Goal: Book appointment/travel/reservation

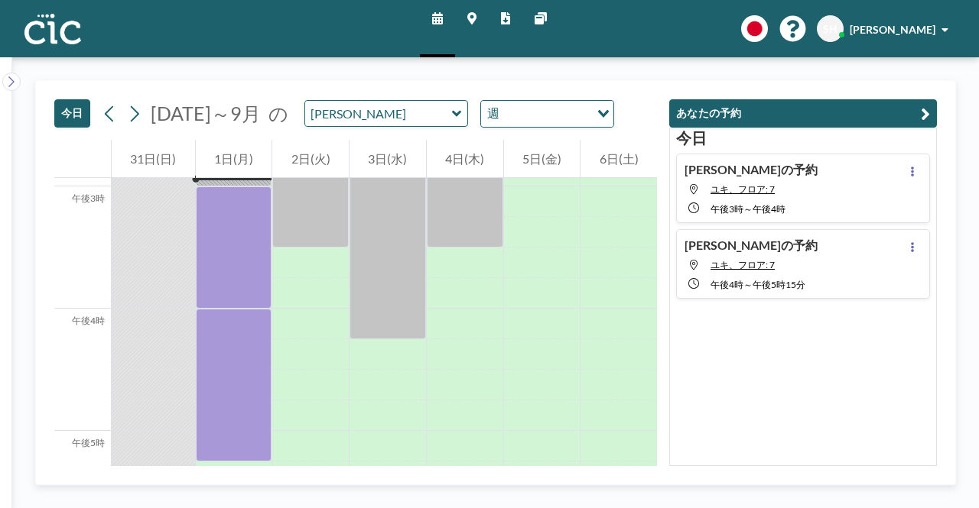
scroll to position [1850, 0]
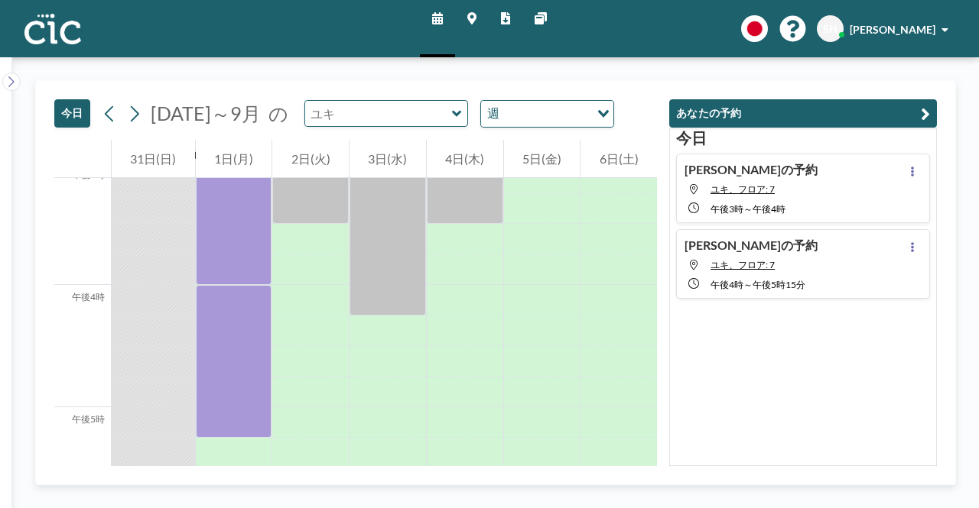
click at [413, 119] on input "text" at bounding box center [378, 113] width 147 height 25
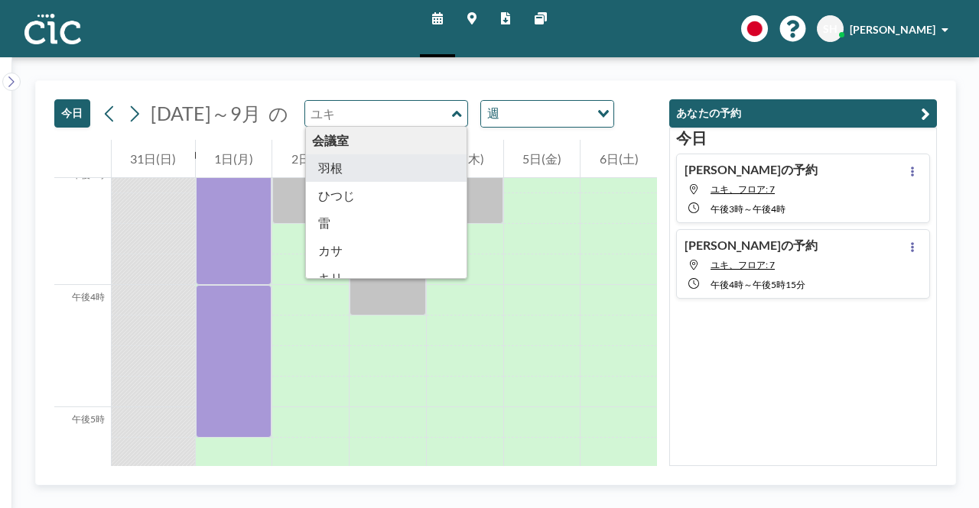
type input "Hane"
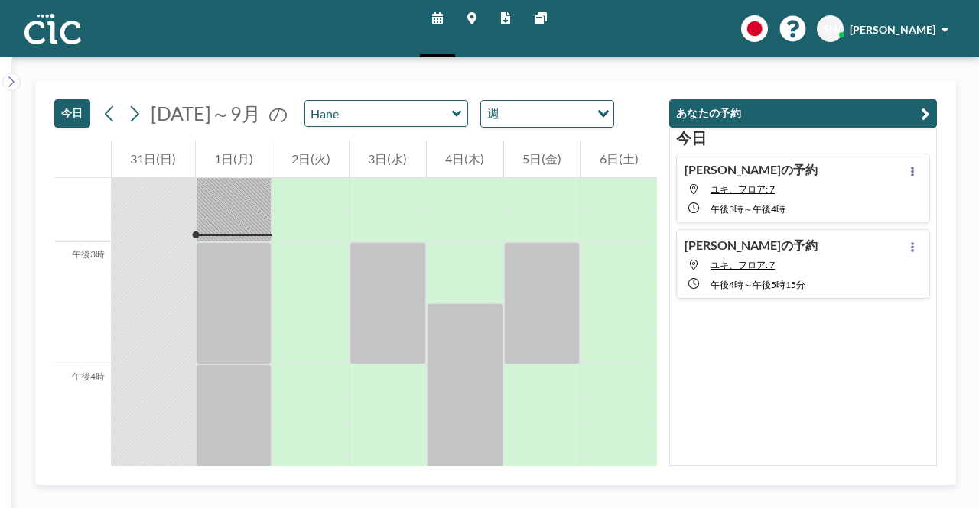
scroll to position [1774, 0]
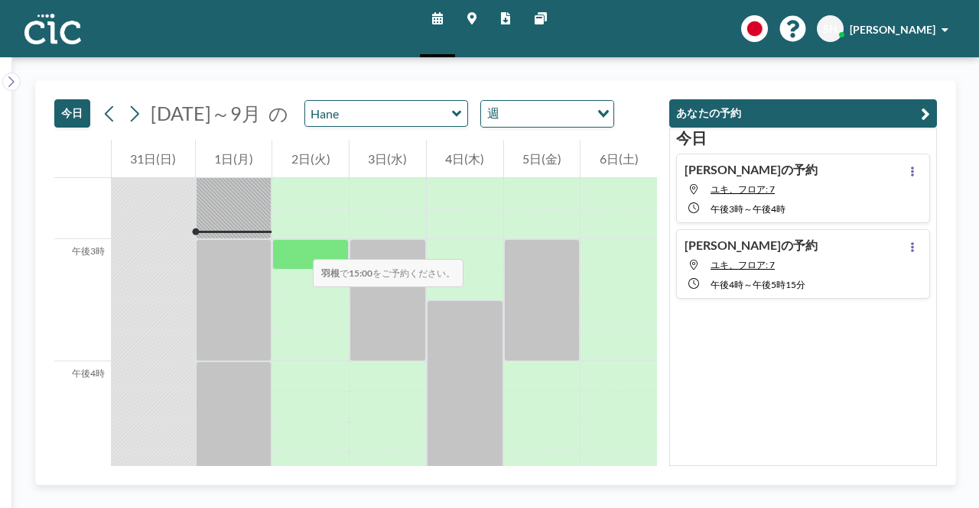
click at [297, 244] on div at bounding box center [310, 254] width 76 height 31
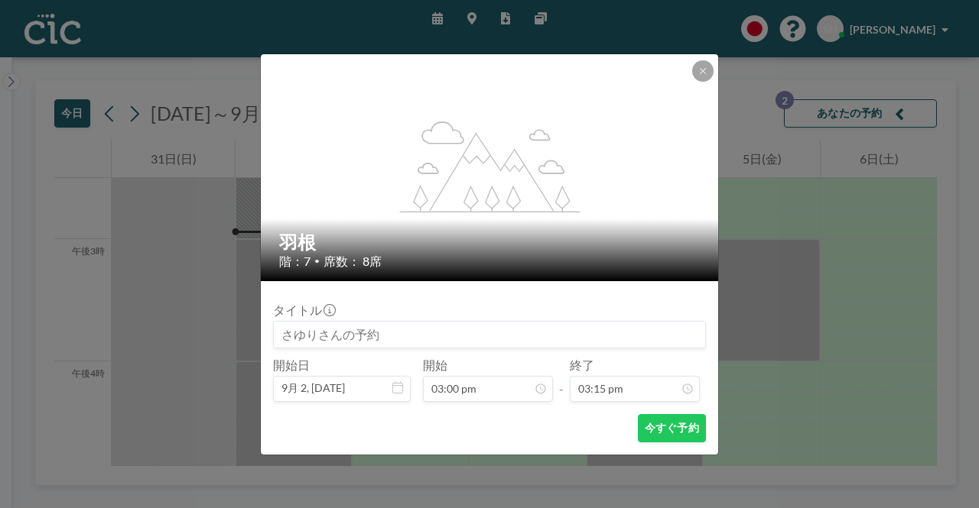
scroll to position [1660, 0]
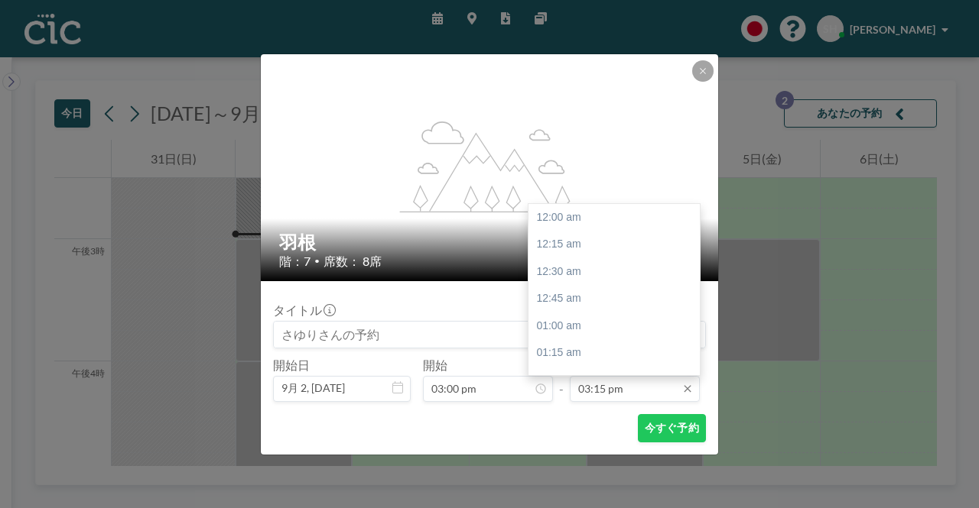
click at [600, 398] on input "03:15 pm" at bounding box center [635, 389] width 130 height 26
click at [583, 301] on div "午後4時" at bounding box center [617, 300] width 179 height 28
type input "04:00 pm"
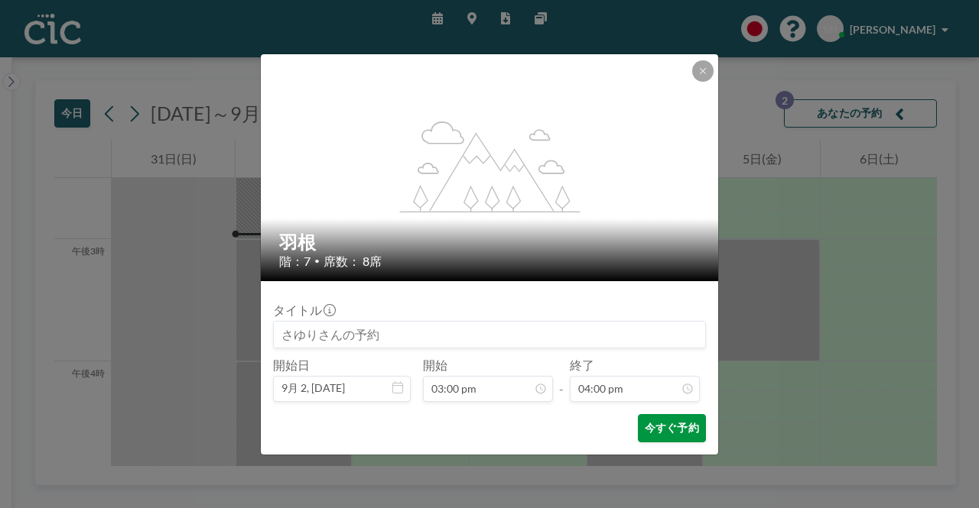
scroll to position [1742, 0]
click at [673, 429] on font "今すぐ予約" at bounding box center [672, 427] width 54 height 13
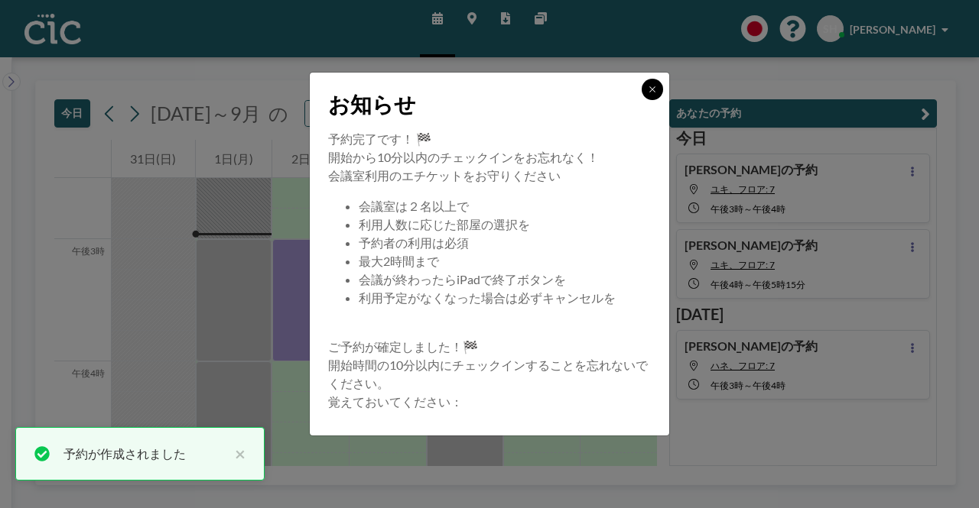
click at [659, 91] on button at bounding box center [651, 89] width 21 height 21
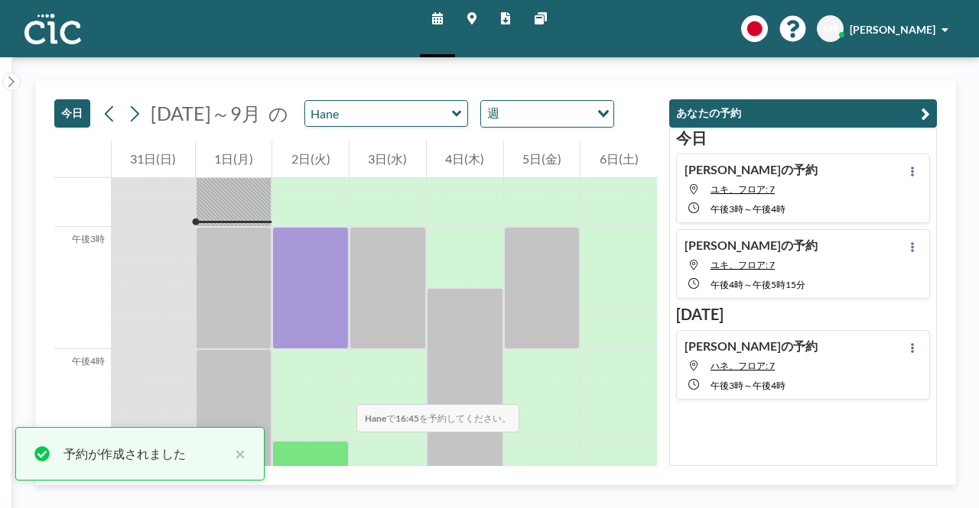
scroll to position [1850, 0]
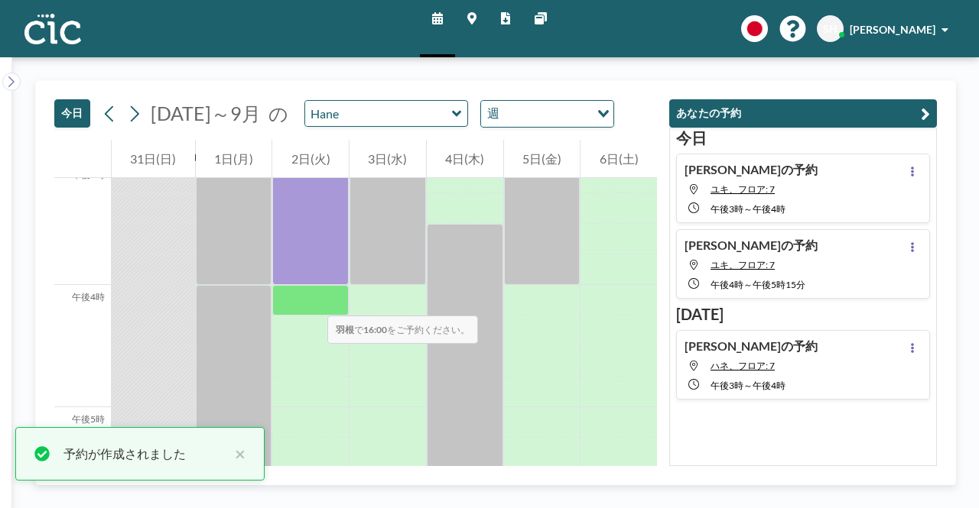
click at [312, 300] on div at bounding box center [310, 300] width 76 height 31
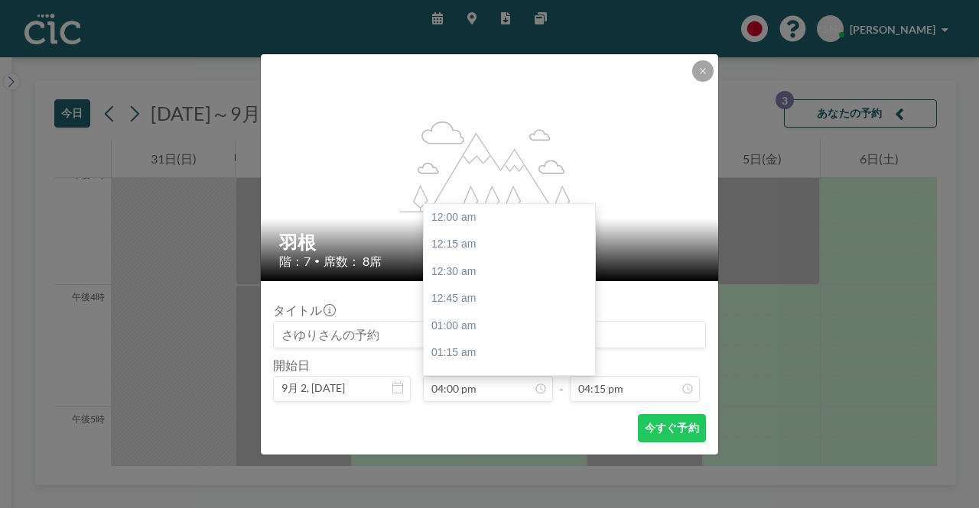
scroll to position [1742, 0]
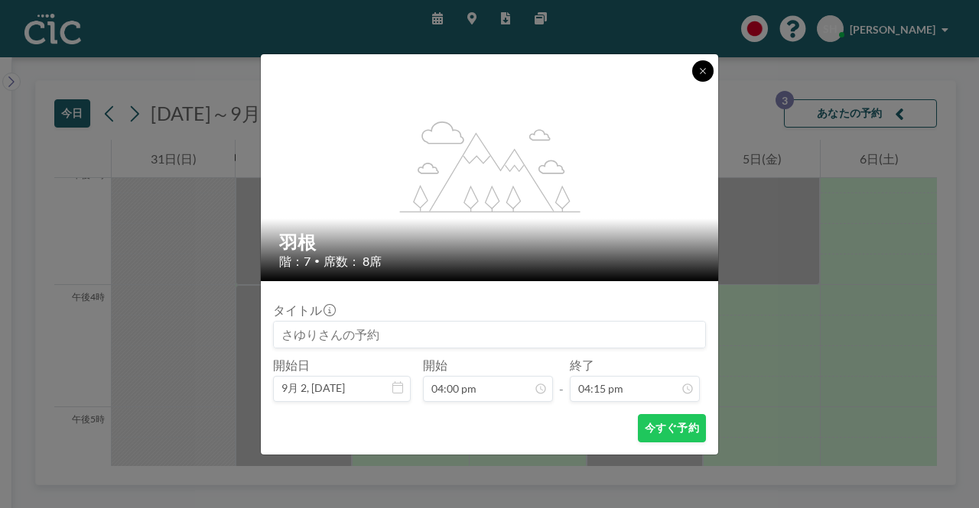
click at [703, 70] on icon at bounding box center [702, 71] width 9 height 9
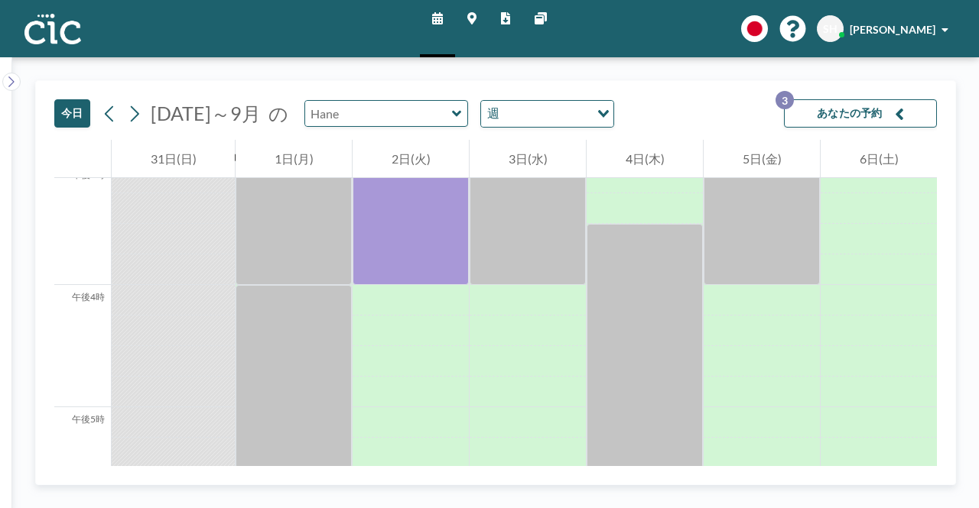
click at [400, 111] on input "text" at bounding box center [378, 113] width 147 height 25
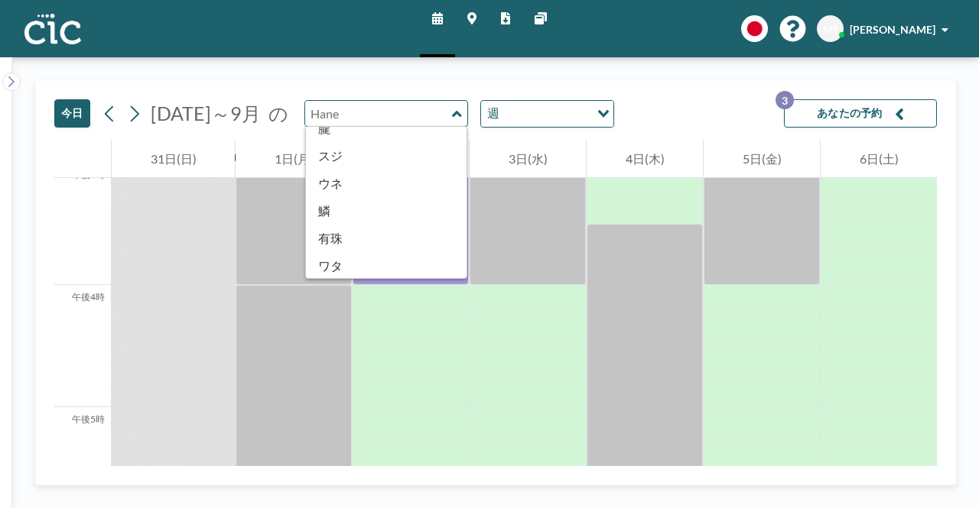
scroll to position [846, 0]
type input "[PERSON_NAME]"
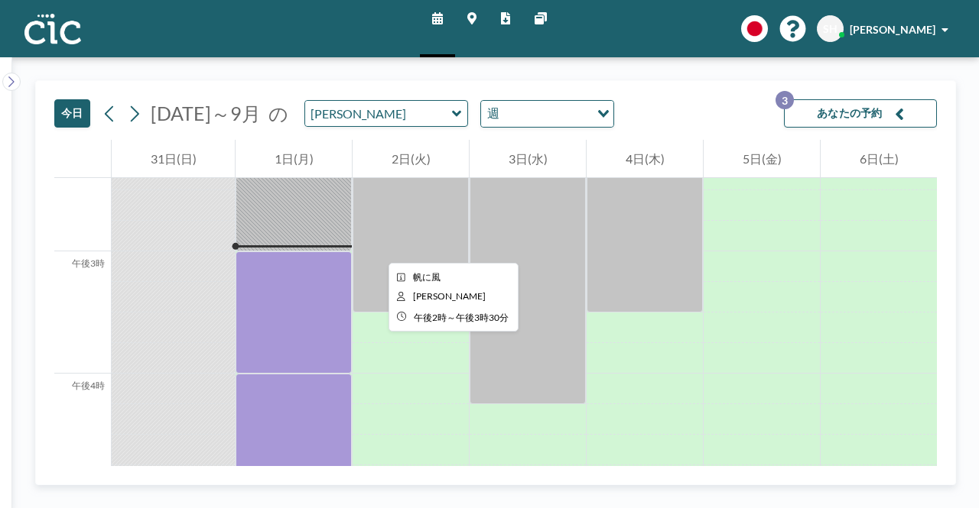
scroll to position [1774, 0]
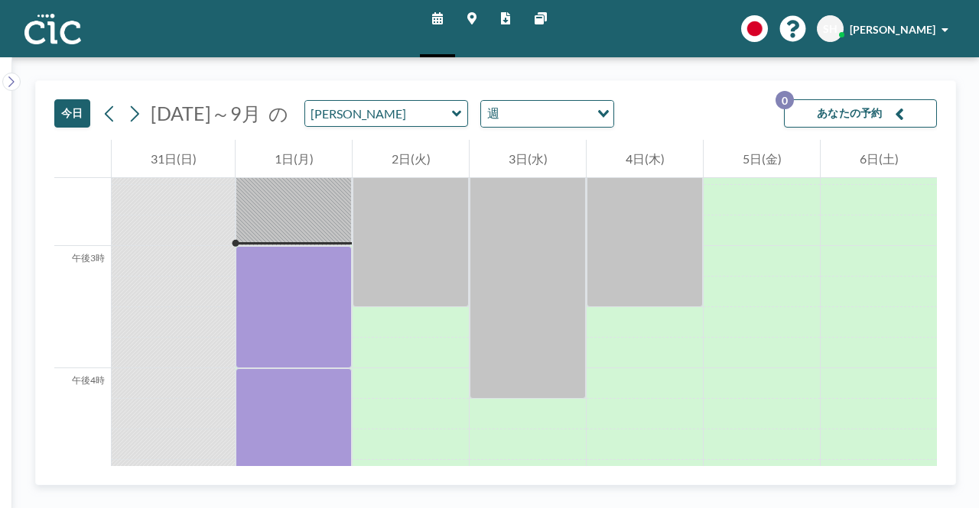
scroll to position [1774, 0]
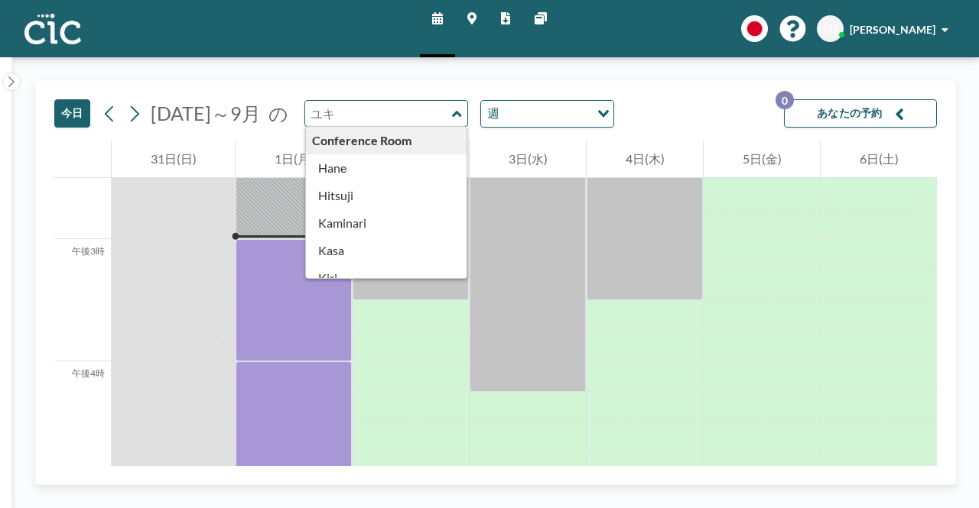
click at [420, 114] on input "text" at bounding box center [378, 113] width 147 height 25
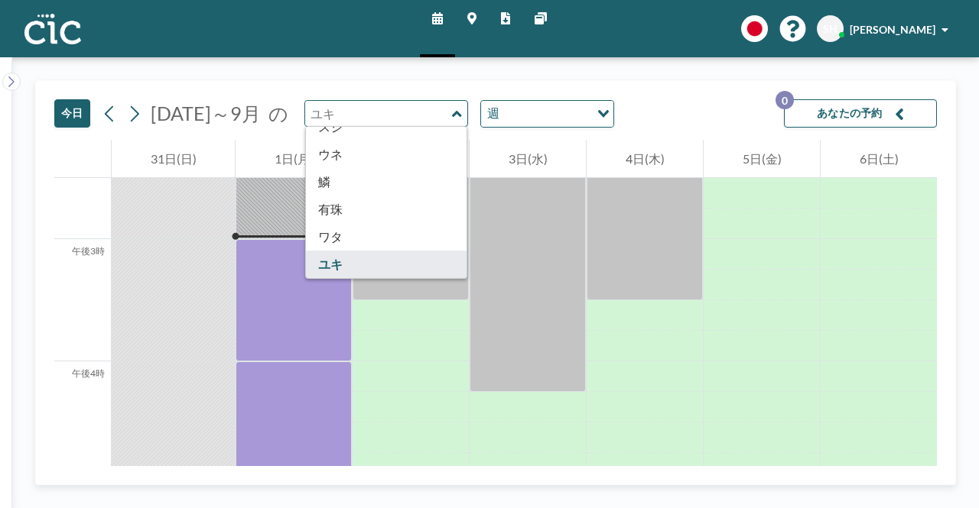
type input "[PERSON_NAME]"
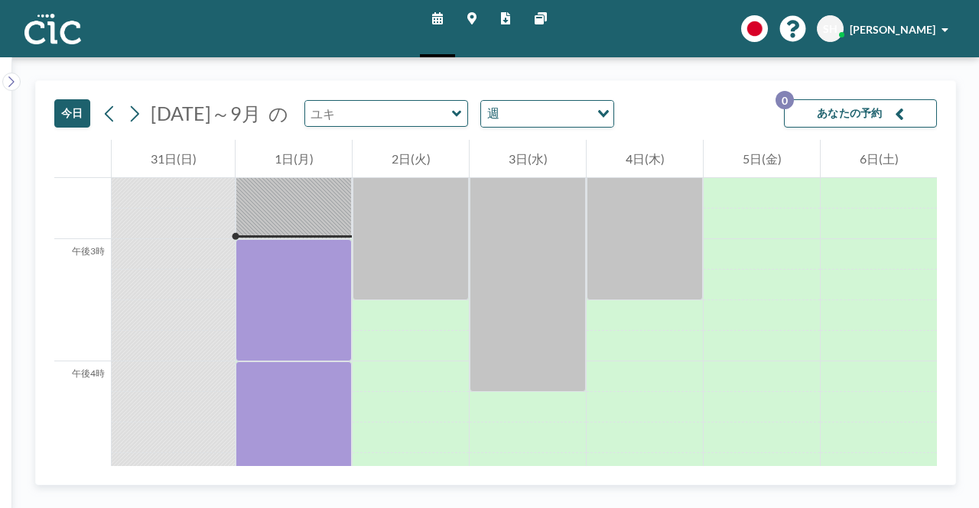
click at [404, 115] on input "text" at bounding box center [378, 113] width 147 height 25
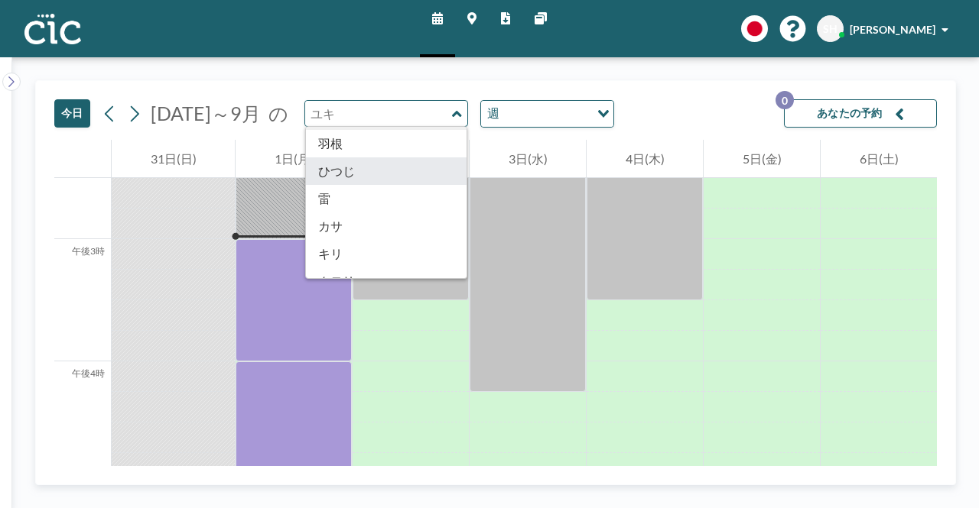
scroll to position [0, 0]
type input "Hane"
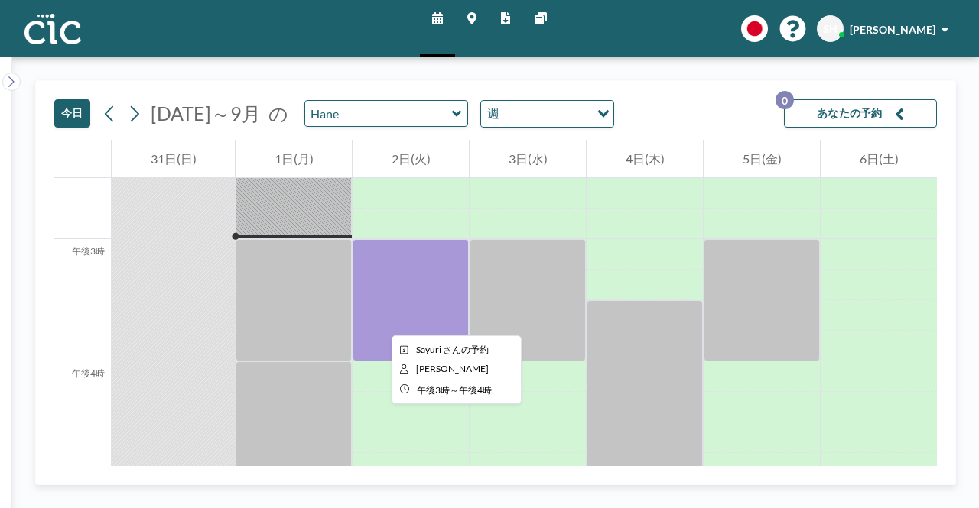
scroll to position [1927, 0]
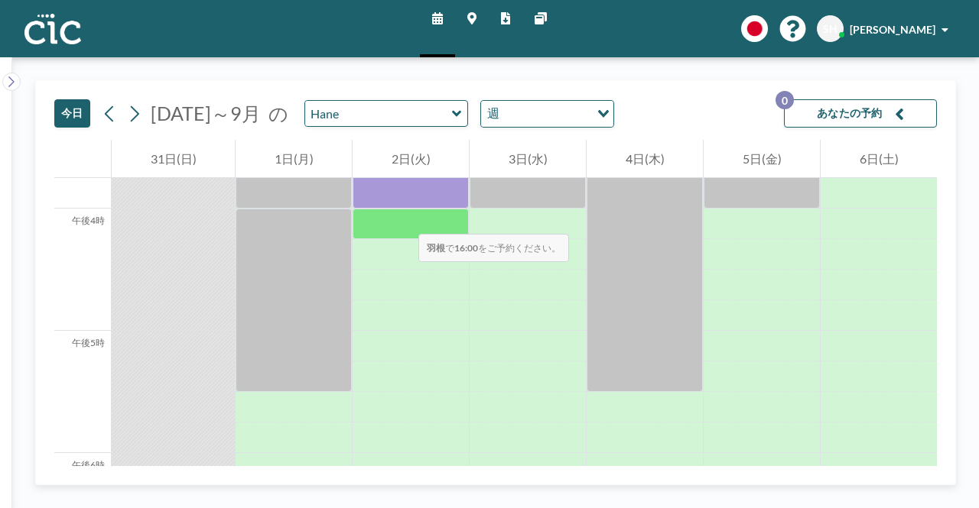
click at [403, 219] on div at bounding box center [410, 224] width 116 height 31
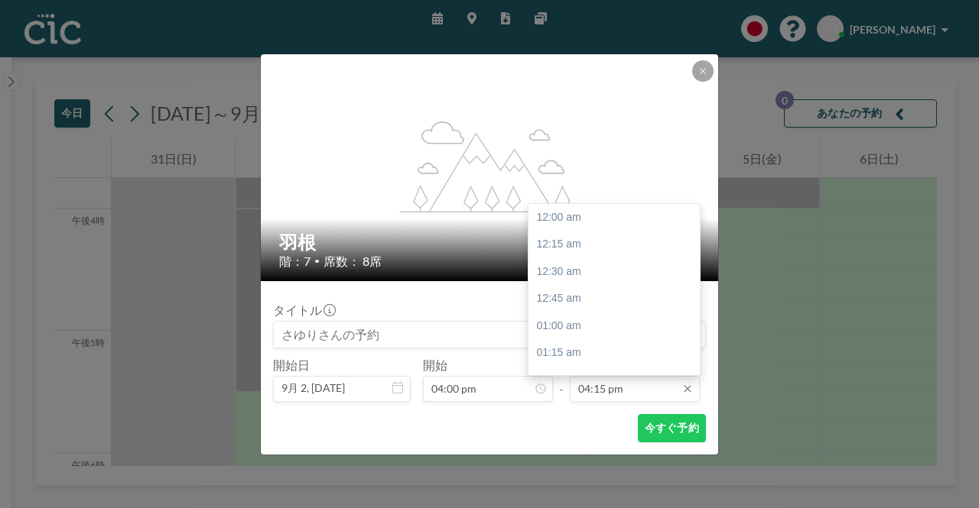
scroll to position [1769, 0]
click at [596, 394] on input "04:15 pm" at bounding box center [635, 389] width 130 height 26
click at [569, 325] on font "午後5時15分" at bounding box center [566, 325] width 60 height 12
type input "05:15 pm"
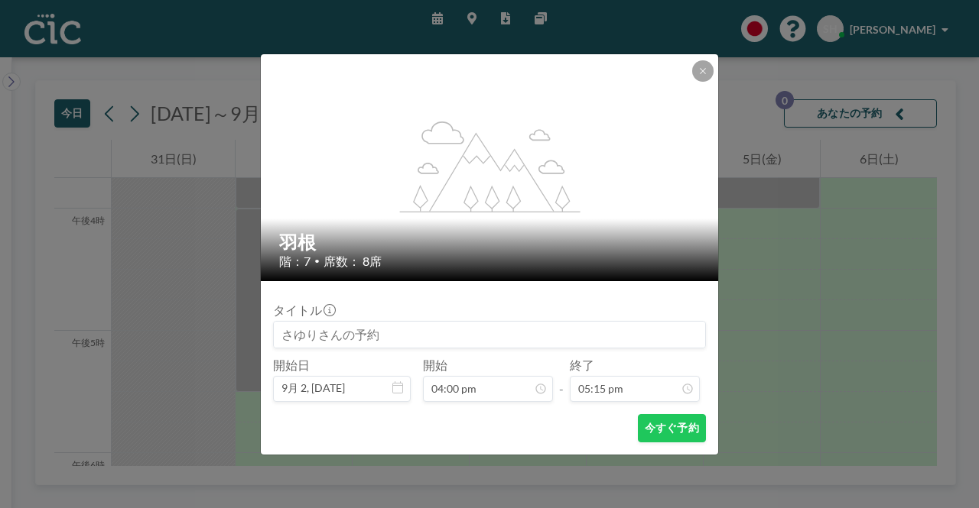
click at [580, 418] on div "今すぐ予約" at bounding box center [489, 428] width 433 height 28
click at [671, 428] on font "今すぐ予約" at bounding box center [672, 427] width 54 height 13
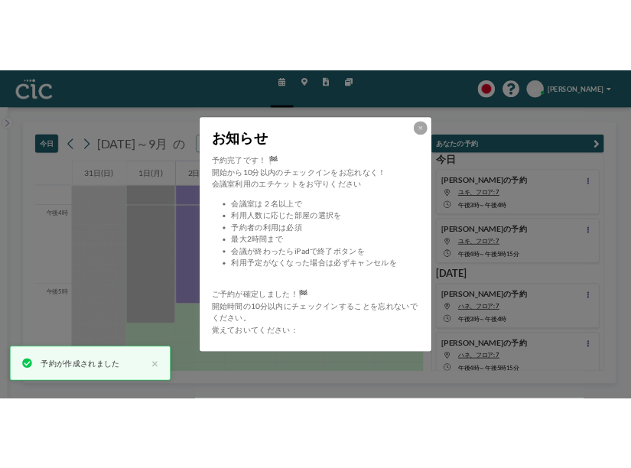
scroll to position [11, 0]
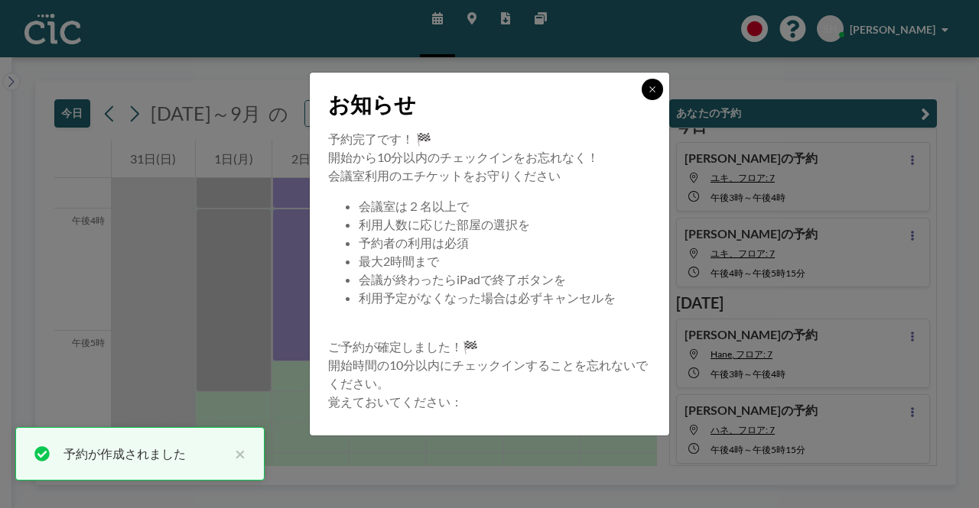
click at [646, 91] on button at bounding box center [651, 89] width 21 height 21
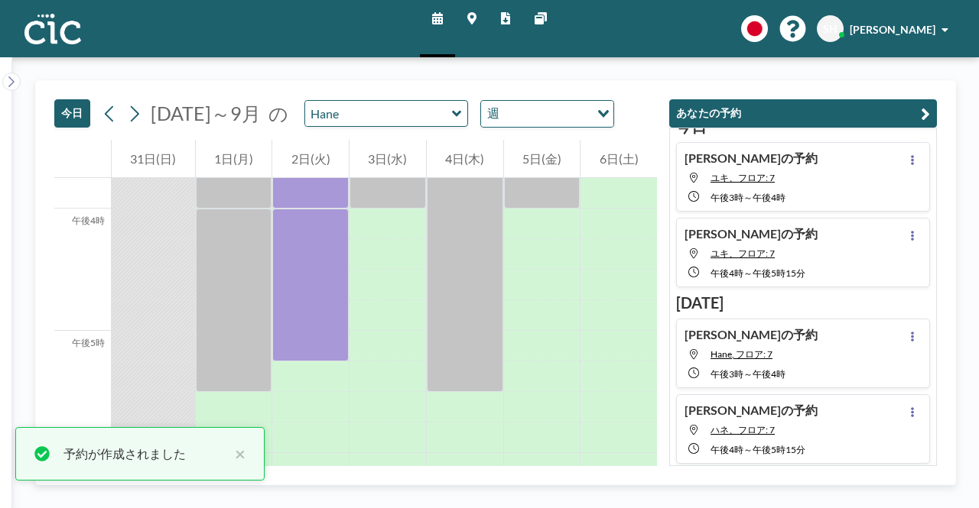
click at [659, 83] on div "あなたの予約 今日 さゆりさんの予約 ユキ、フロア: 7 午後3時 ～ 午後4時 さゆりさんの予約 ユキ、フロア: 7 午後4時 ～ 午後5時15分 明日 さ…" at bounding box center [797, 273] width 280 height 385
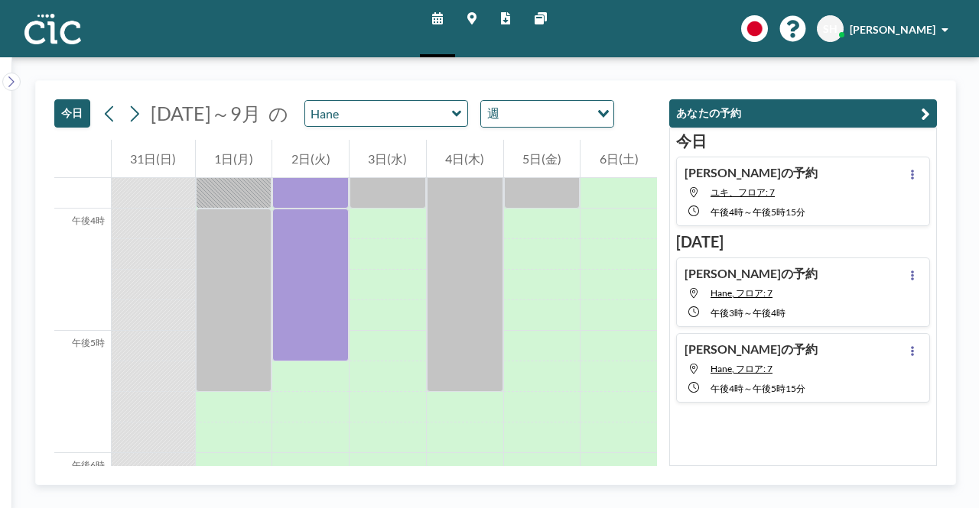
scroll to position [98, 0]
click at [909, 271] on icon at bounding box center [912, 276] width 6 height 10
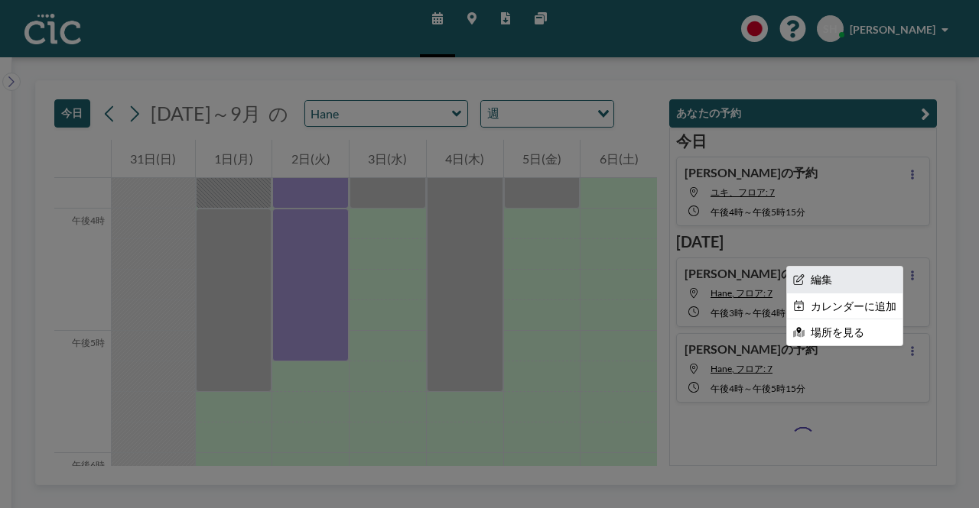
click at [841, 281] on li "編集" at bounding box center [844, 280] width 115 height 26
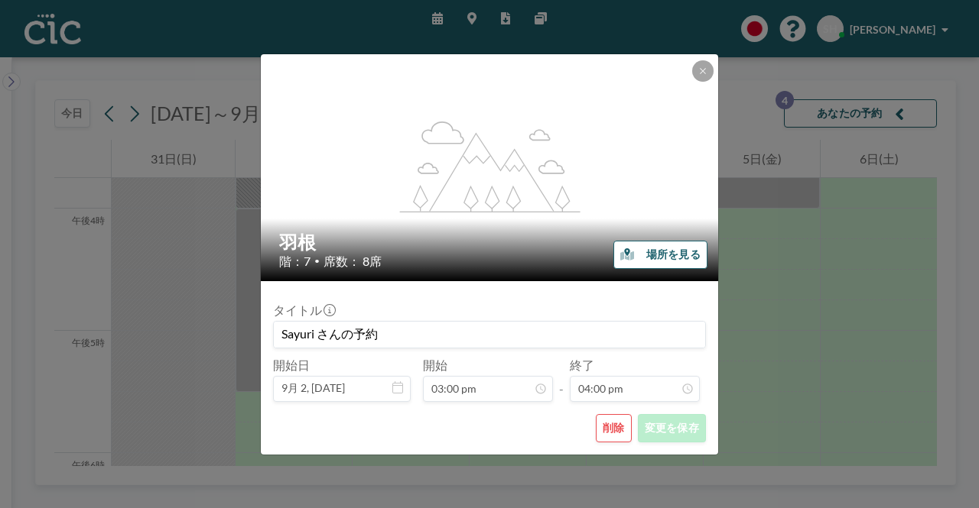
click at [624, 441] on button "削除" at bounding box center [614, 428] width 36 height 28
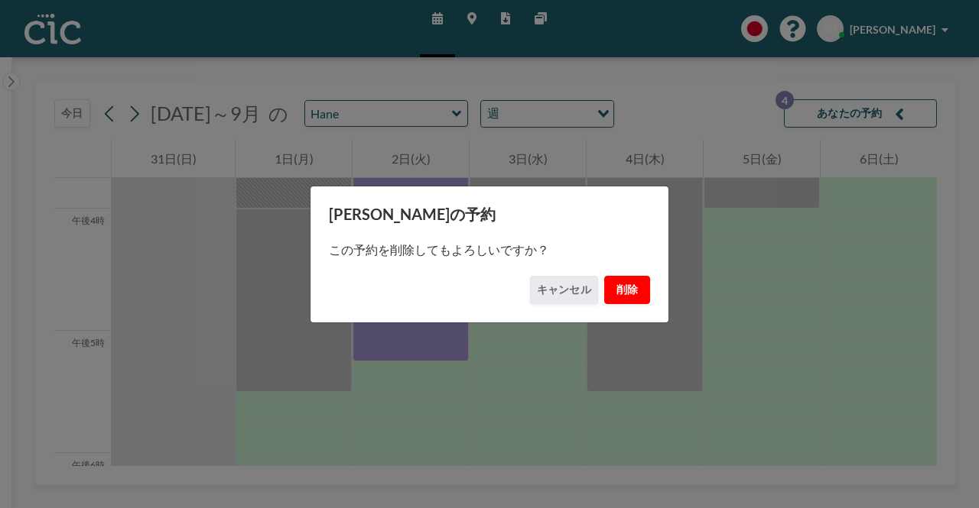
click at [632, 297] on button "削除" at bounding box center [627, 290] width 46 height 28
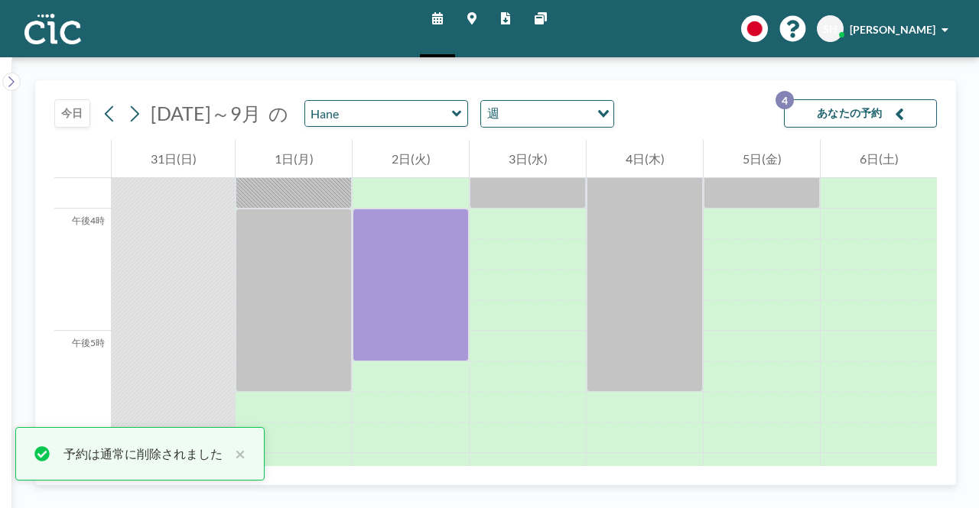
click at [833, 111] on font "あなたの予約" at bounding box center [850, 112] width 66 height 13
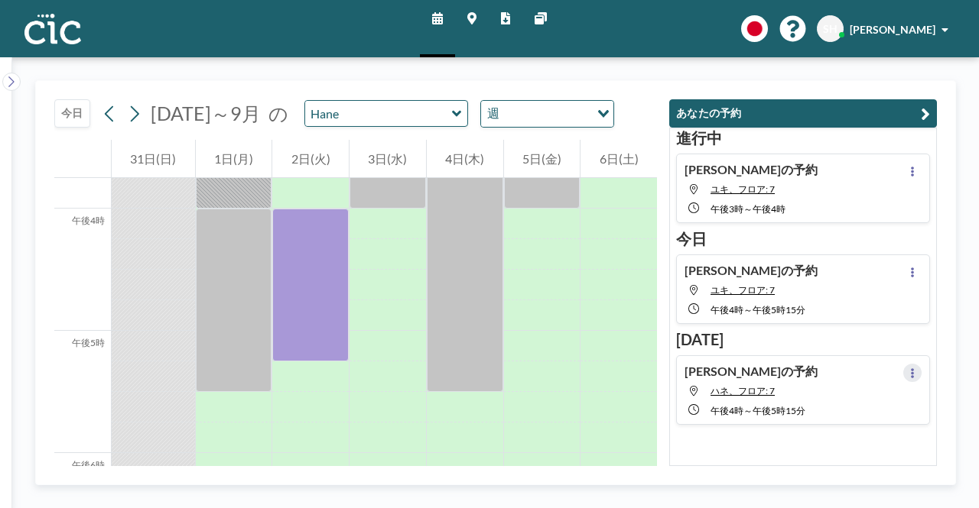
click at [905, 377] on button at bounding box center [912, 373] width 18 height 18
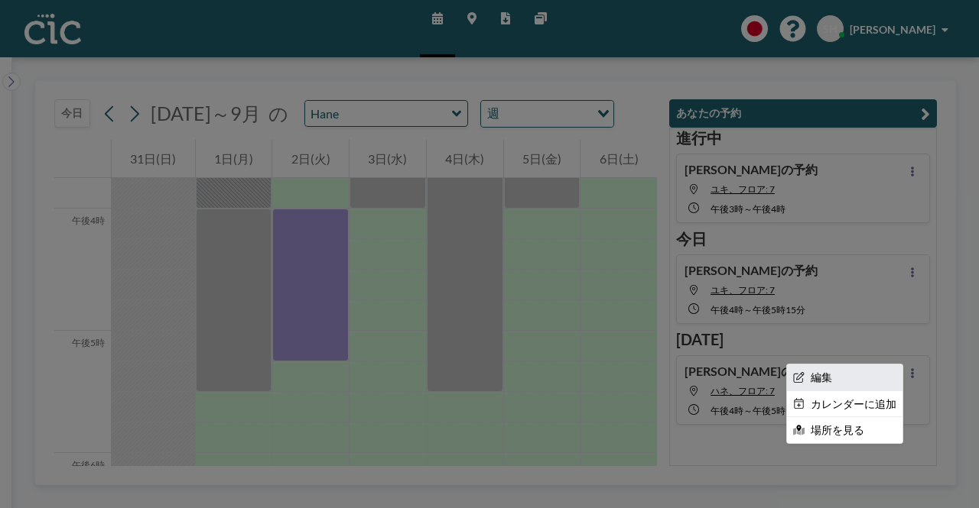
click at [847, 377] on li "編集" at bounding box center [844, 378] width 115 height 26
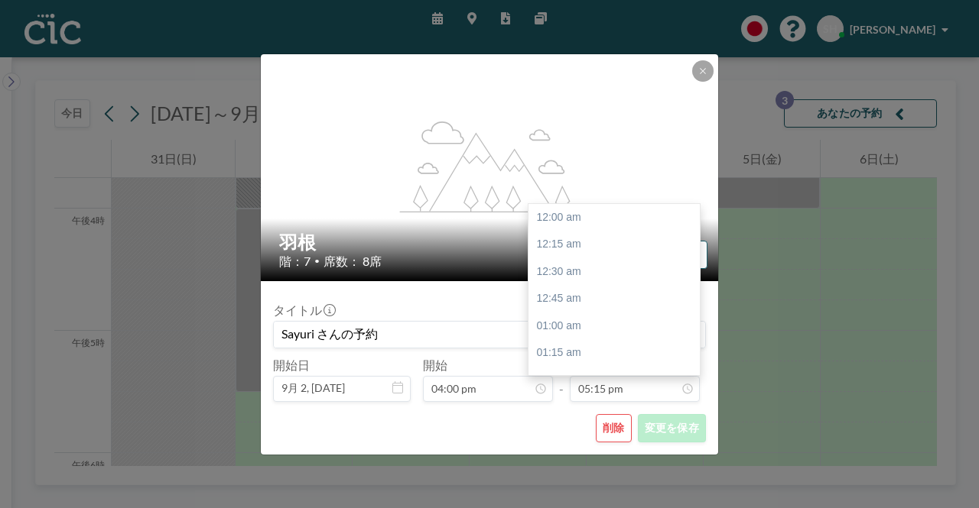
scroll to position [1878, 0]
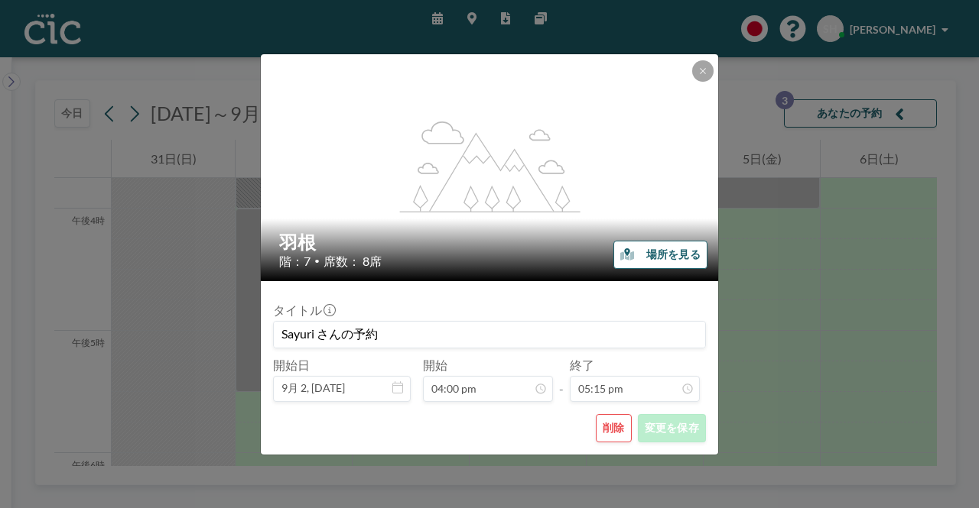
click at [615, 434] on font "削除" at bounding box center [613, 427] width 22 height 13
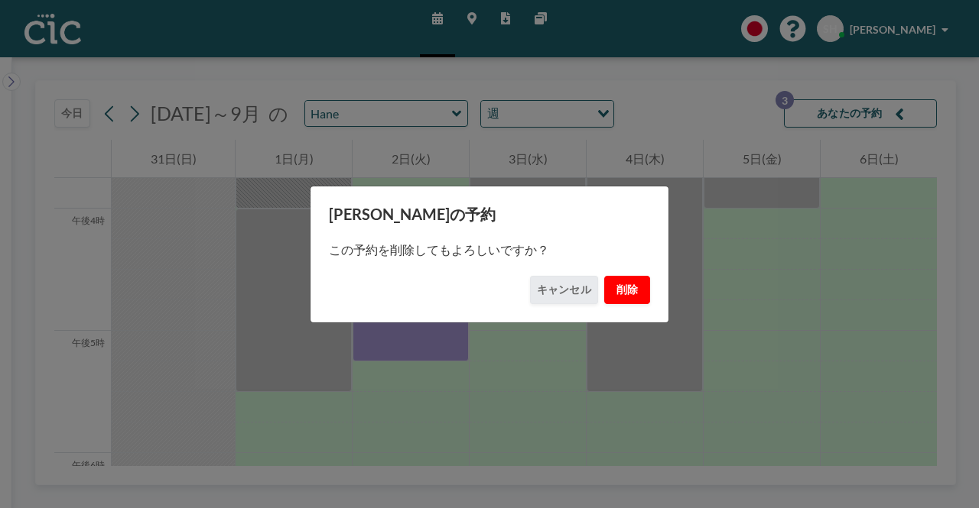
click at [636, 290] on font "削除" at bounding box center [627, 289] width 22 height 13
click at [616, 230] on div "この予約を削除してもよろしいですか？" at bounding box center [489, 250] width 321 height 52
click at [862, 98] on div "さゆりさんの予約 この予約を削除してもよろしいですか？ キャンセル 削除" at bounding box center [489, 254] width 979 height 508
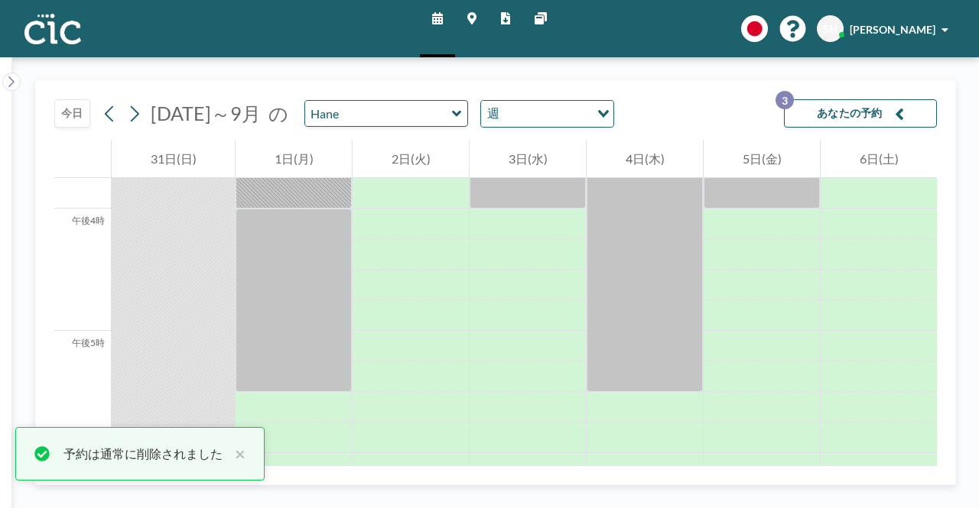
click at [827, 122] on button "あなたの予約 3" at bounding box center [860, 113] width 153 height 28
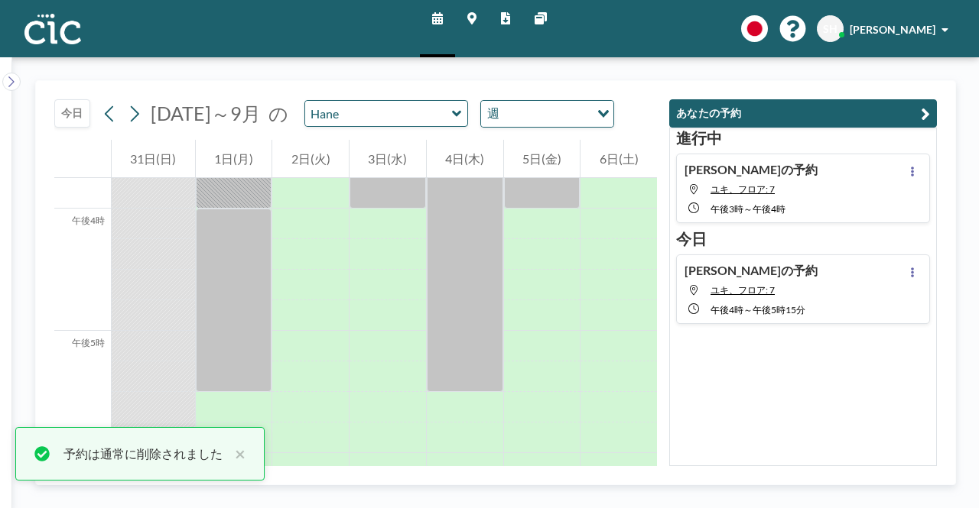
click at [697, 74] on div "今日 2025年8月～9月 の Hane 週 読み込み中... 午前0時 午前1時 午前2時 午前3時 午前4時 午前5時 午前6時 午前7時 午前8時 午前…" at bounding box center [495, 282] width 966 height 451
